Goal: Information Seeking & Learning: Learn about a topic

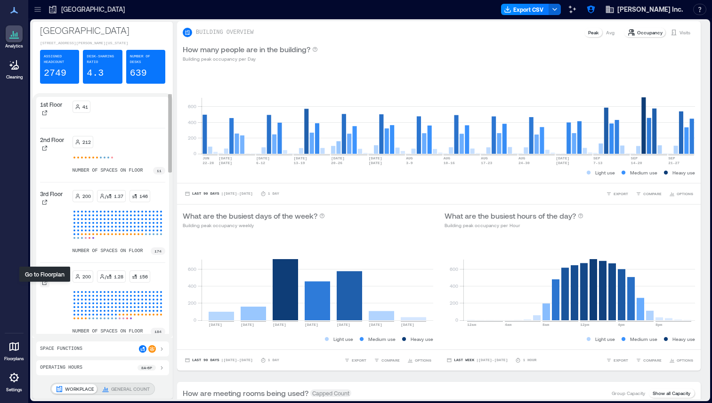
click at [44, 286] on icon at bounding box center [45, 283] width 6 height 6
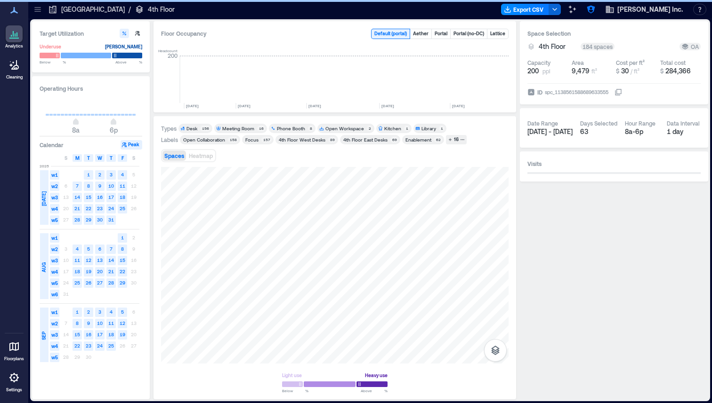
scroll to position [0, 1509]
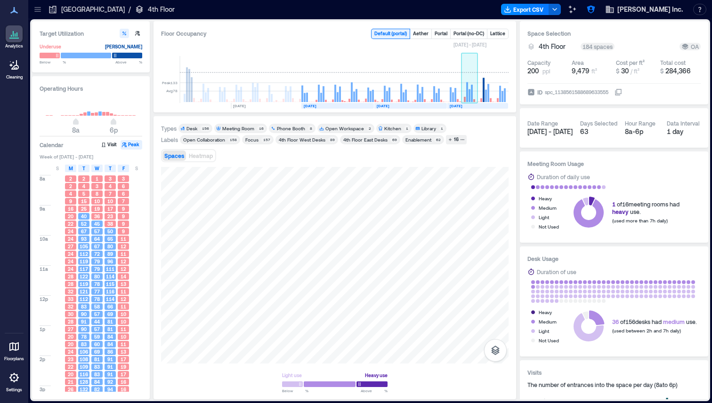
click at [466, 86] on rect at bounding box center [467, 92] width 2 height 20
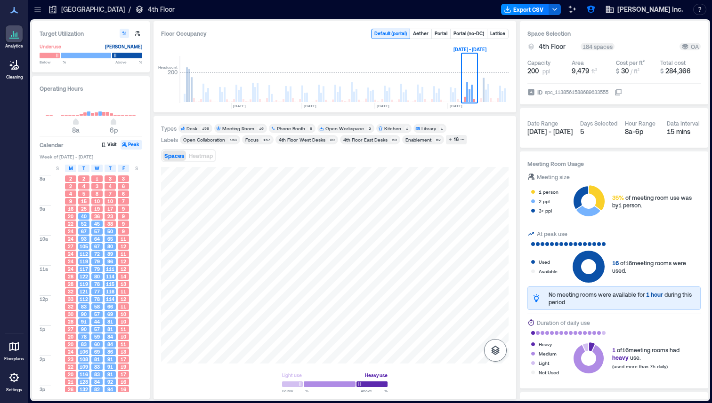
click at [495, 349] on icon "button" at bounding box center [495, 350] width 11 height 11
click at [492, 308] on p "Sensors" at bounding box center [495, 309] width 18 height 6
click at [492, 304] on icon "button" at bounding box center [495, 300] width 11 height 11
click at [202, 127] on div "156" at bounding box center [205, 129] width 10 height 6
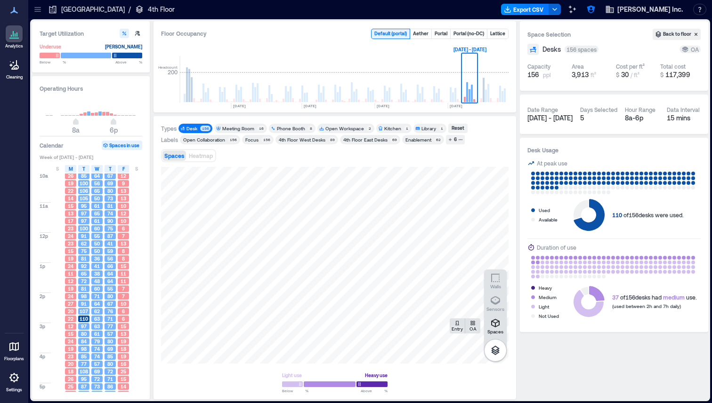
scroll to position [73, 0]
click at [196, 127] on div "Desk" at bounding box center [191, 128] width 11 height 7
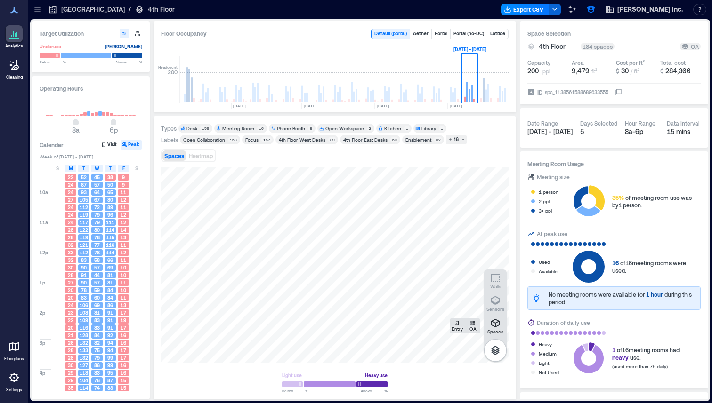
scroll to position [26, 0]
click at [72, 169] on span "M" at bounding box center [71, 169] width 4 height 8
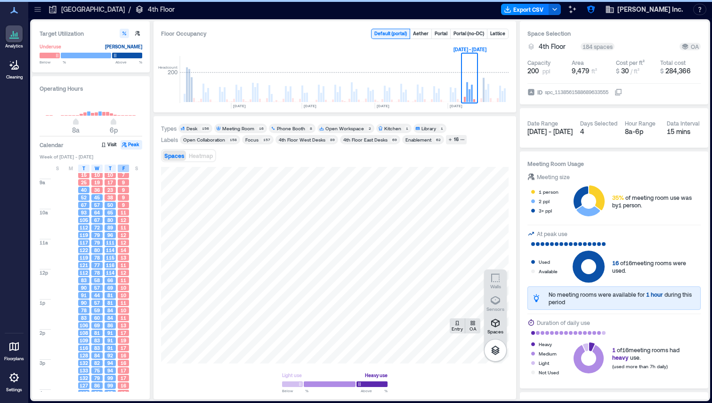
click at [124, 170] on span "F" at bounding box center [123, 169] width 2 height 8
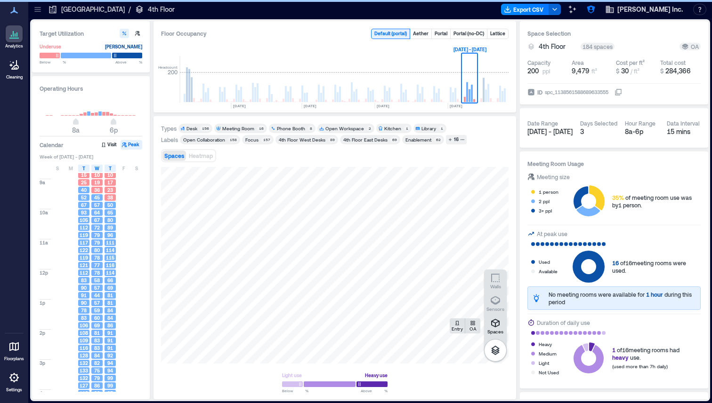
scroll to position [65, 0]
click at [202, 126] on div "156" at bounding box center [205, 129] width 10 height 6
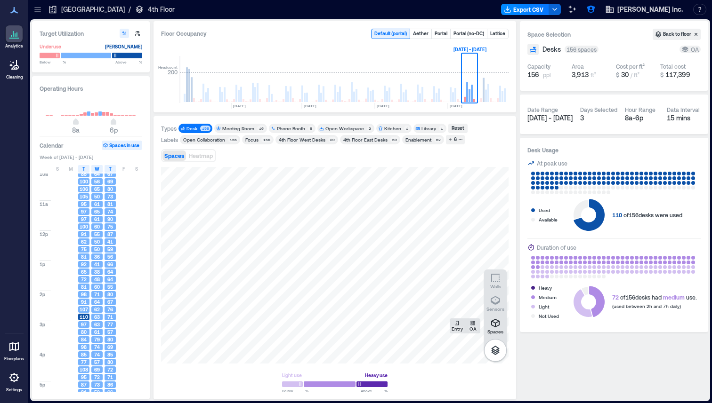
click at [428, 140] on div "Enablement" at bounding box center [418, 140] width 29 height 7
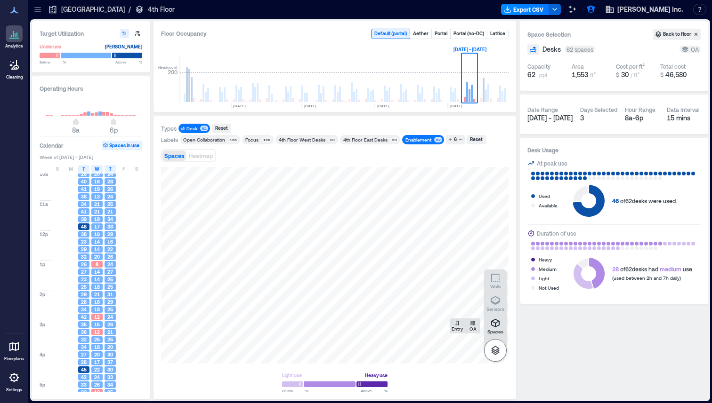
click at [492, 349] on icon "button" at bounding box center [495, 350] width 8 height 9
click at [61, 12] on p "[GEOGRAPHIC_DATA]" at bounding box center [93, 9] width 64 height 9
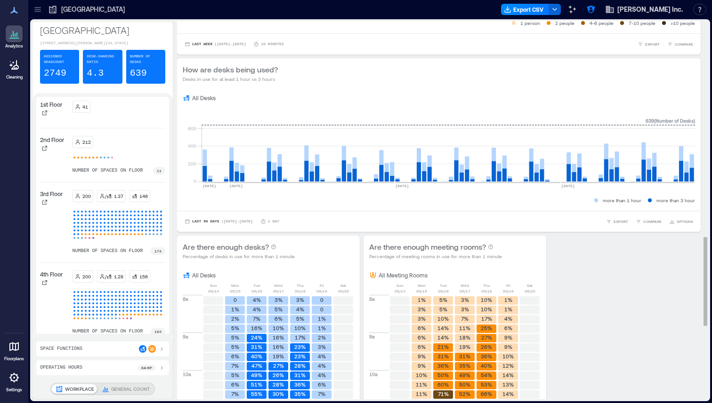
scroll to position [916, 0]
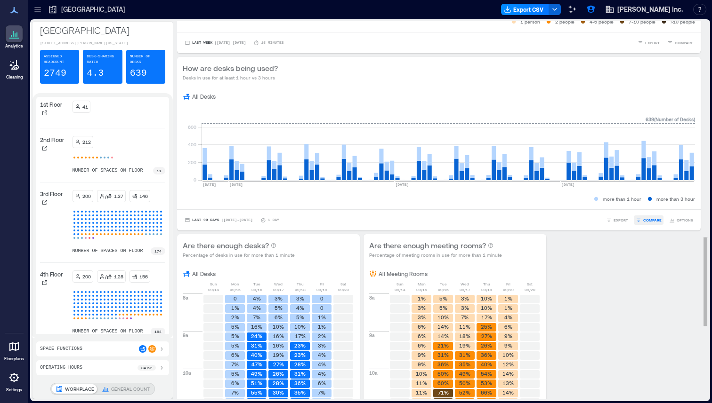
click at [595, 221] on span "COMPARE" at bounding box center [652, 220] width 18 height 6
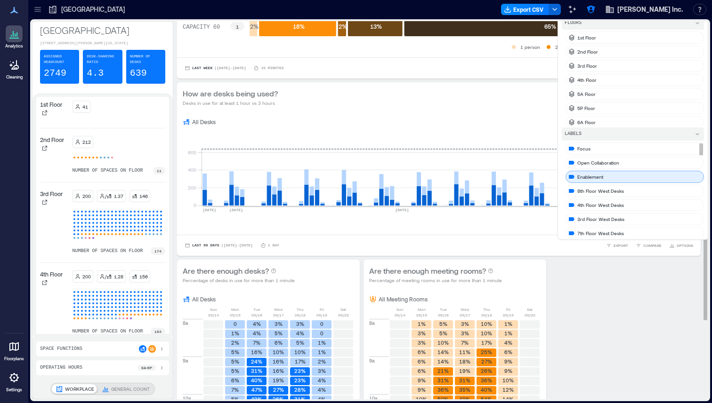
click at [595, 174] on div "Enablement" at bounding box center [634, 177] width 138 height 12
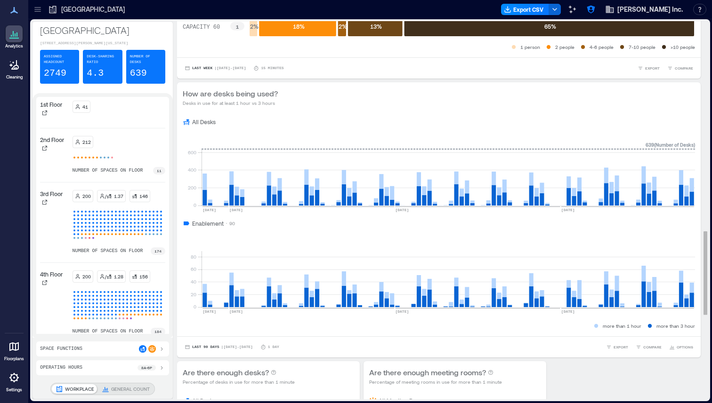
click at [418, 225] on div "Enablement 90" at bounding box center [439, 224] width 512 height 8
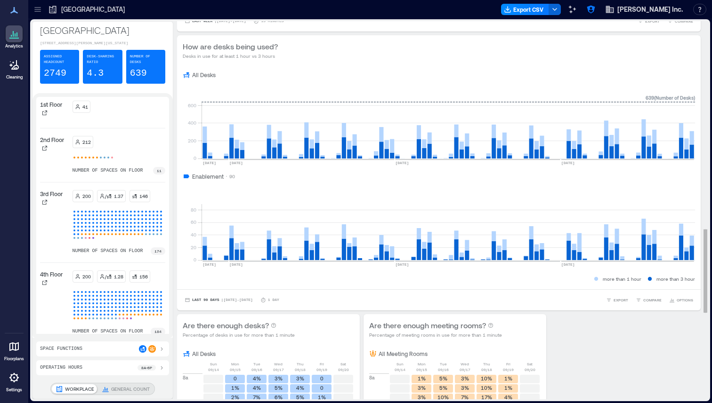
scroll to position [957, 0]
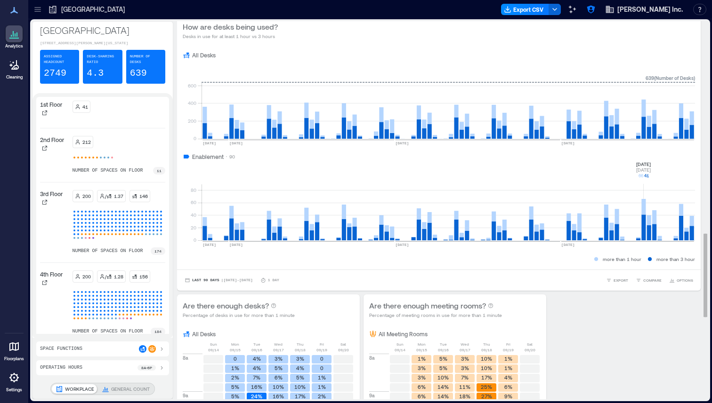
click at [595, 201] on rect at bounding box center [447, 201] width 493 height 80
click at [46, 285] on icon at bounding box center [44, 283] width 5 height 5
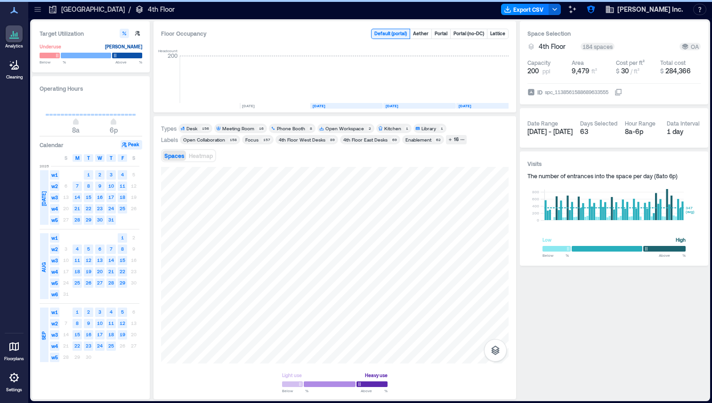
scroll to position [0, 1509]
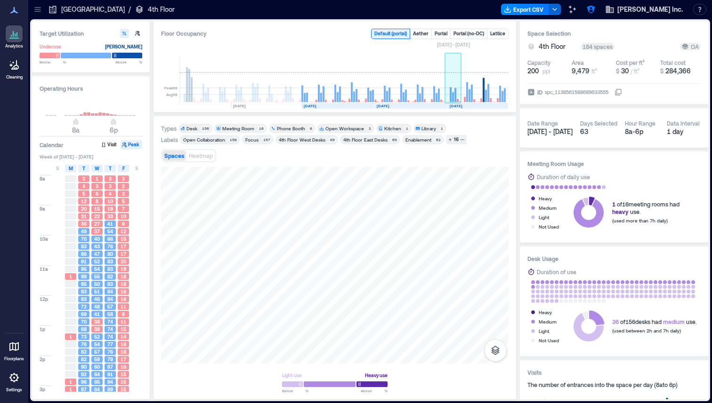
click at [454, 88] on rect at bounding box center [455, 95] width 2 height 14
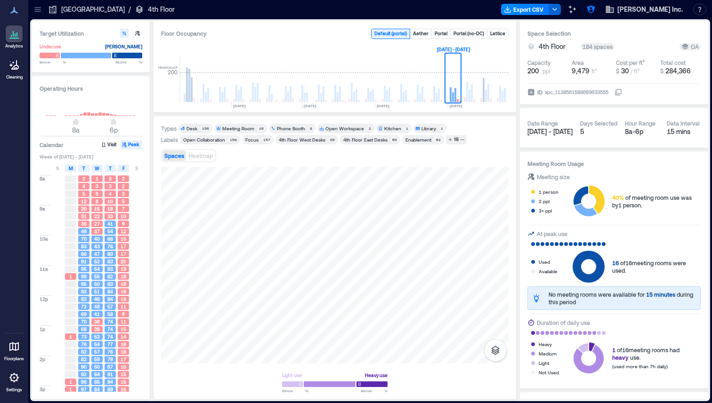
click at [241, 128] on div "Meeting Room" at bounding box center [238, 128] width 32 height 7
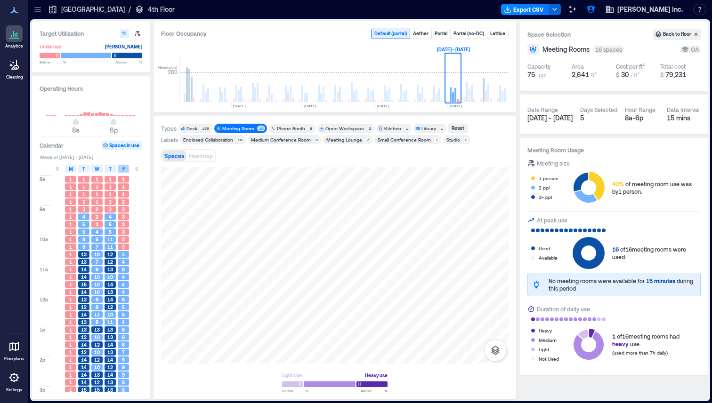
click at [122, 167] on span "F" at bounding box center [123, 169] width 2 height 8
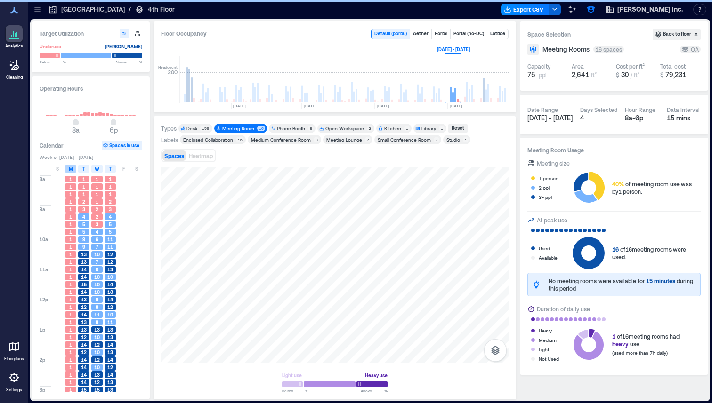
click at [69, 169] on span "M" at bounding box center [71, 169] width 4 height 8
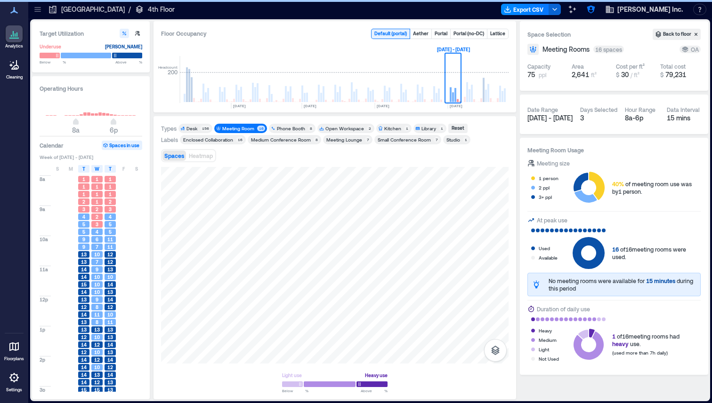
scroll to position [30, 0]
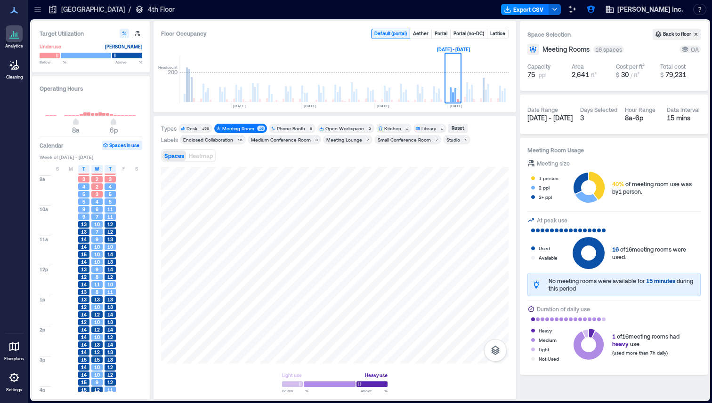
click at [390, 140] on div "Small Conference Room" at bounding box center [404, 140] width 53 height 7
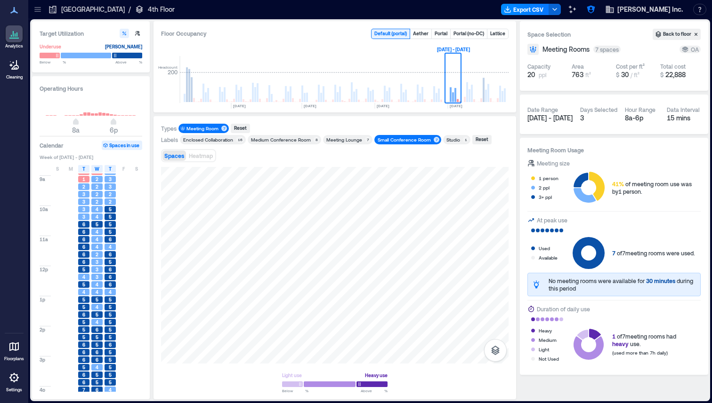
click at [72, 9] on p "[GEOGRAPHIC_DATA]" at bounding box center [93, 9] width 64 height 9
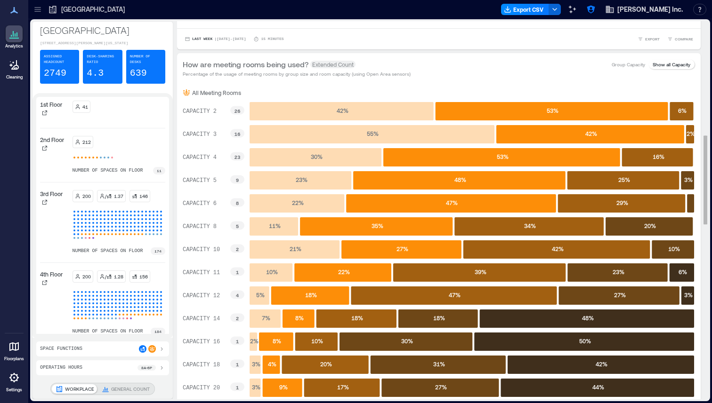
scroll to position [488, 0]
